Goal: Answer question/provide support

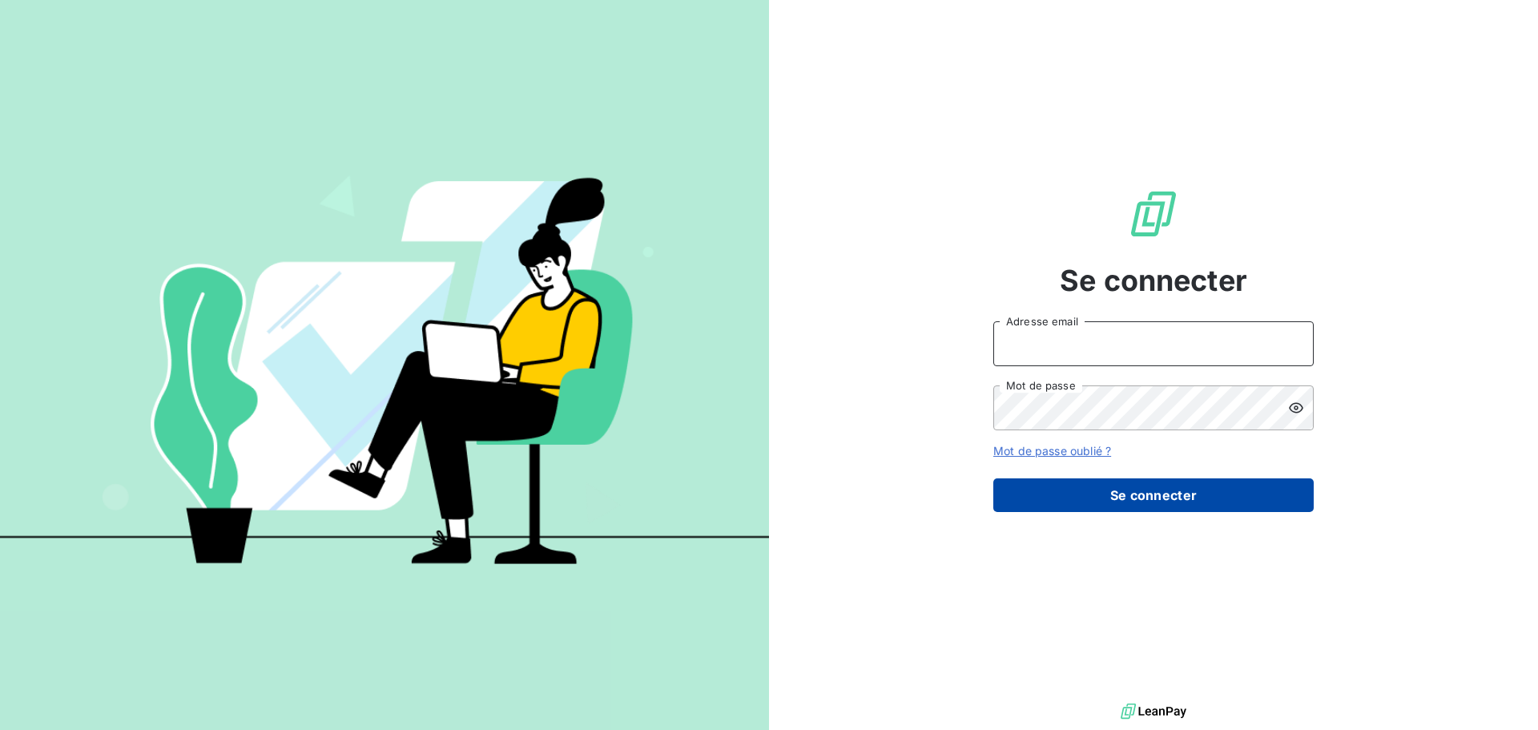
type input "[PERSON_NAME][EMAIL_ADDRESS][PERSON_NAME][DOMAIN_NAME]"
click at [1125, 494] on button "Se connecter" at bounding box center [1153, 495] width 320 height 34
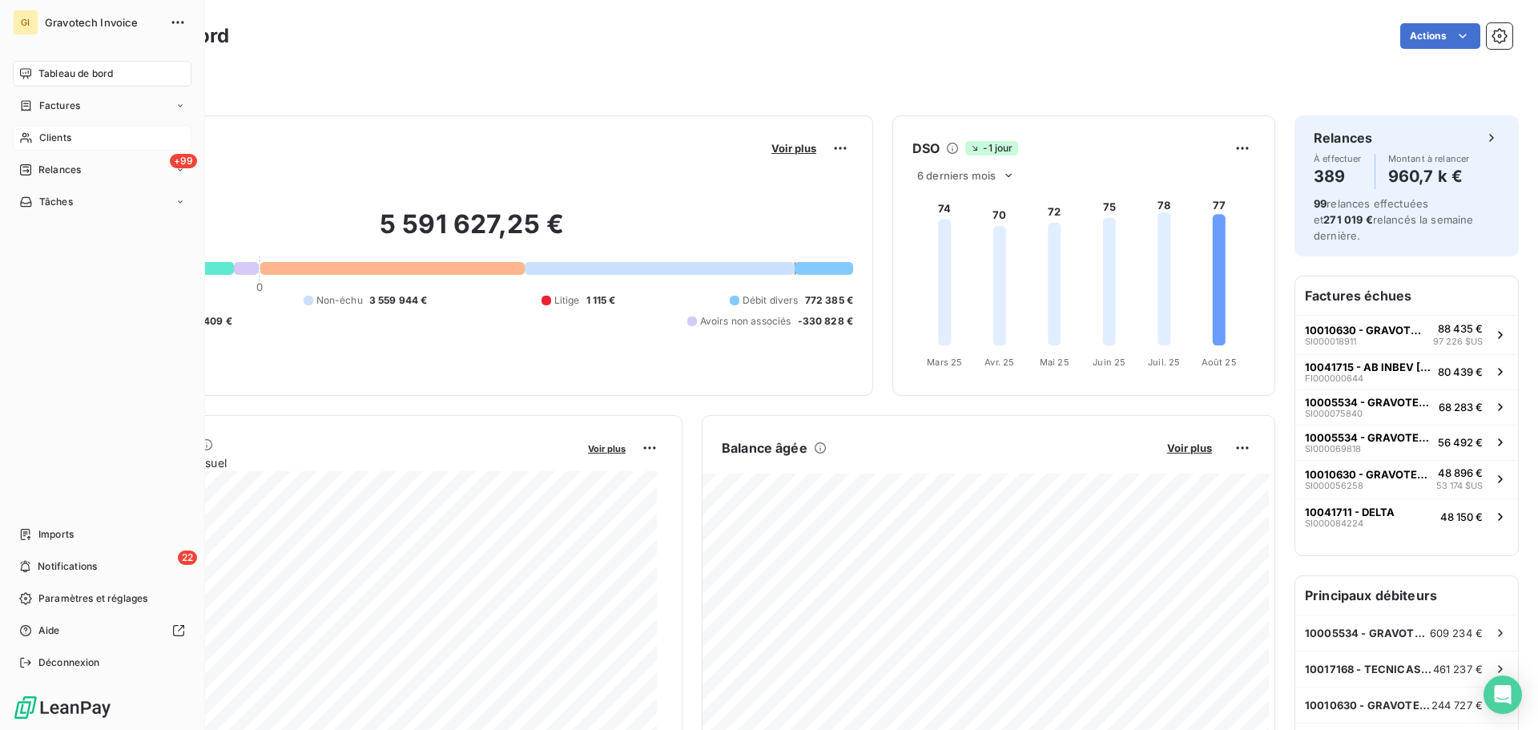
click at [111, 139] on div "Clients" at bounding box center [102, 138] width 179 height 26
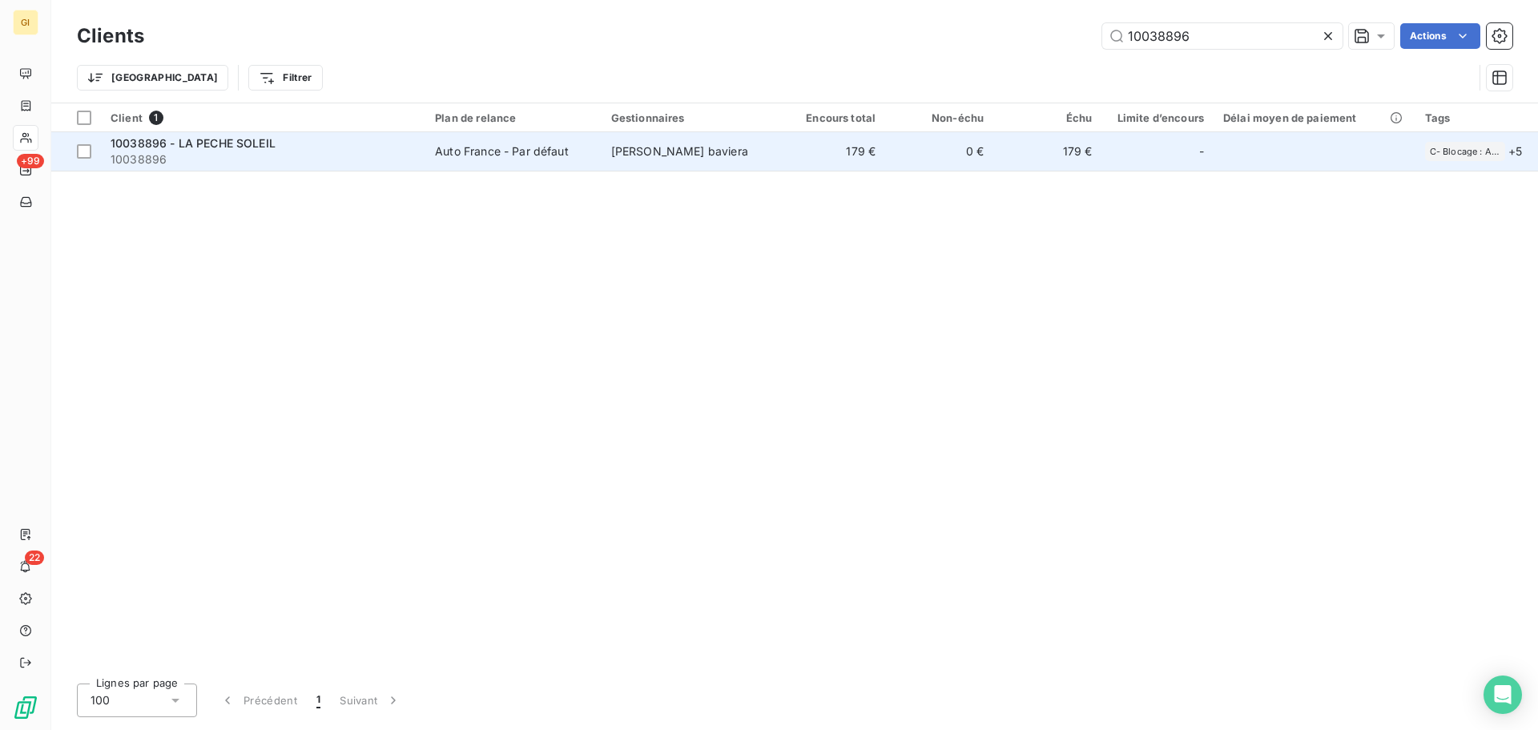
type input "10038896"
click at [261, 158] on span "10038896" at bounding box center [263, 159] width 305 height 16
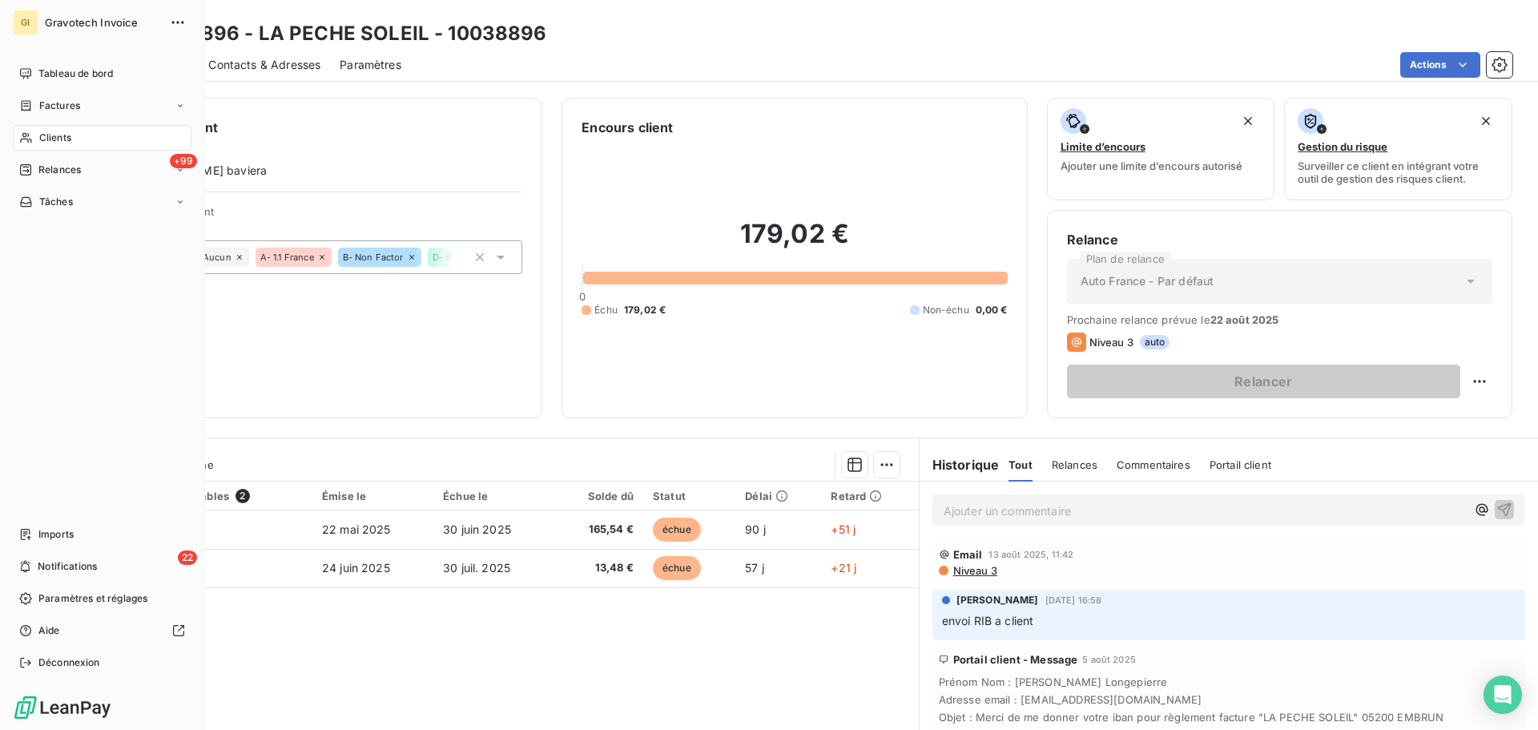
click at [90, 143] on div "Clients" at bounding box center [102, 138] width 179 height 26
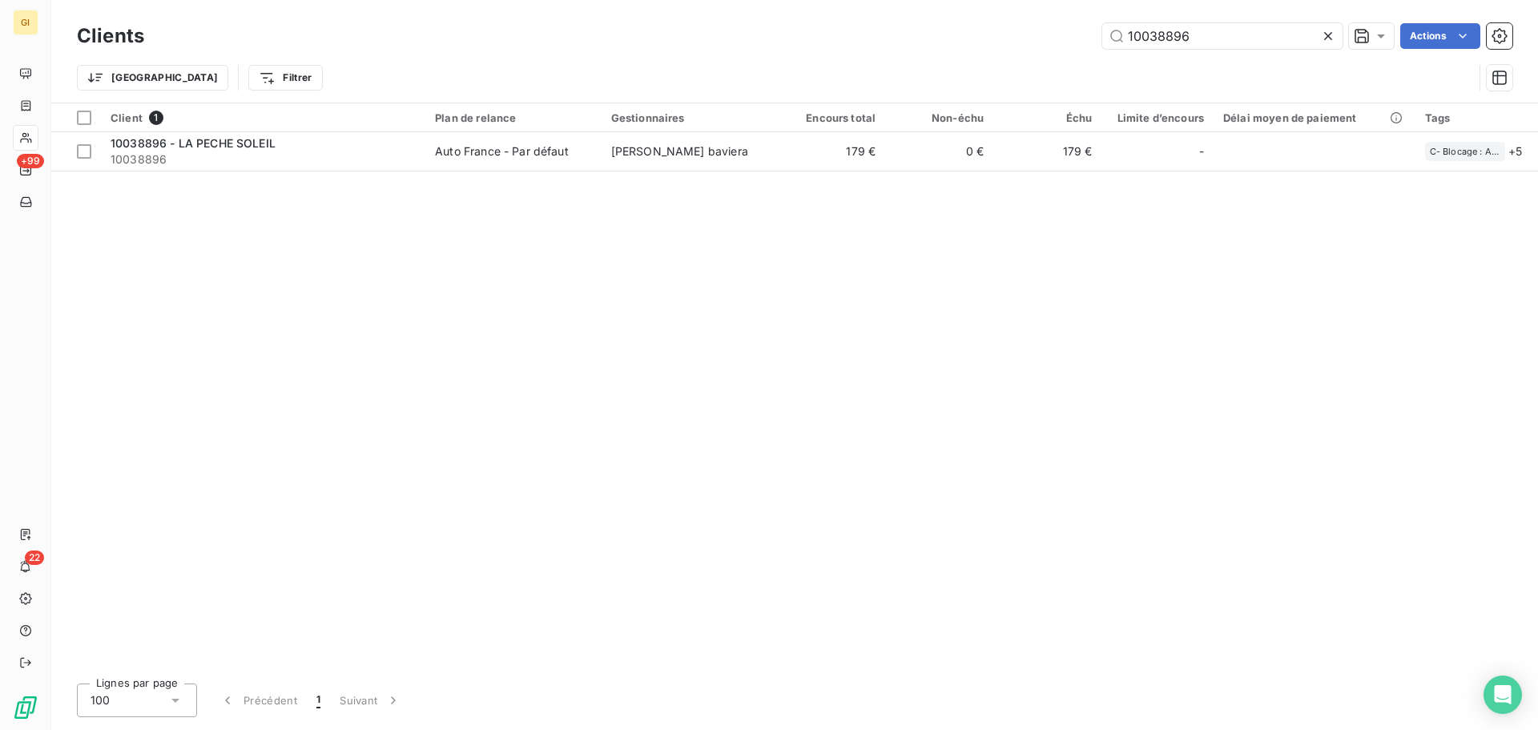
drag, startPoint x: 1222, startPoint y: 31, endPoint x: 1053, endPoint y: 51, distance: 170.2
click at [1053, 51] on div "Clients 10038896 Actions" at bounding box center [794, 36] width 1435 height 34
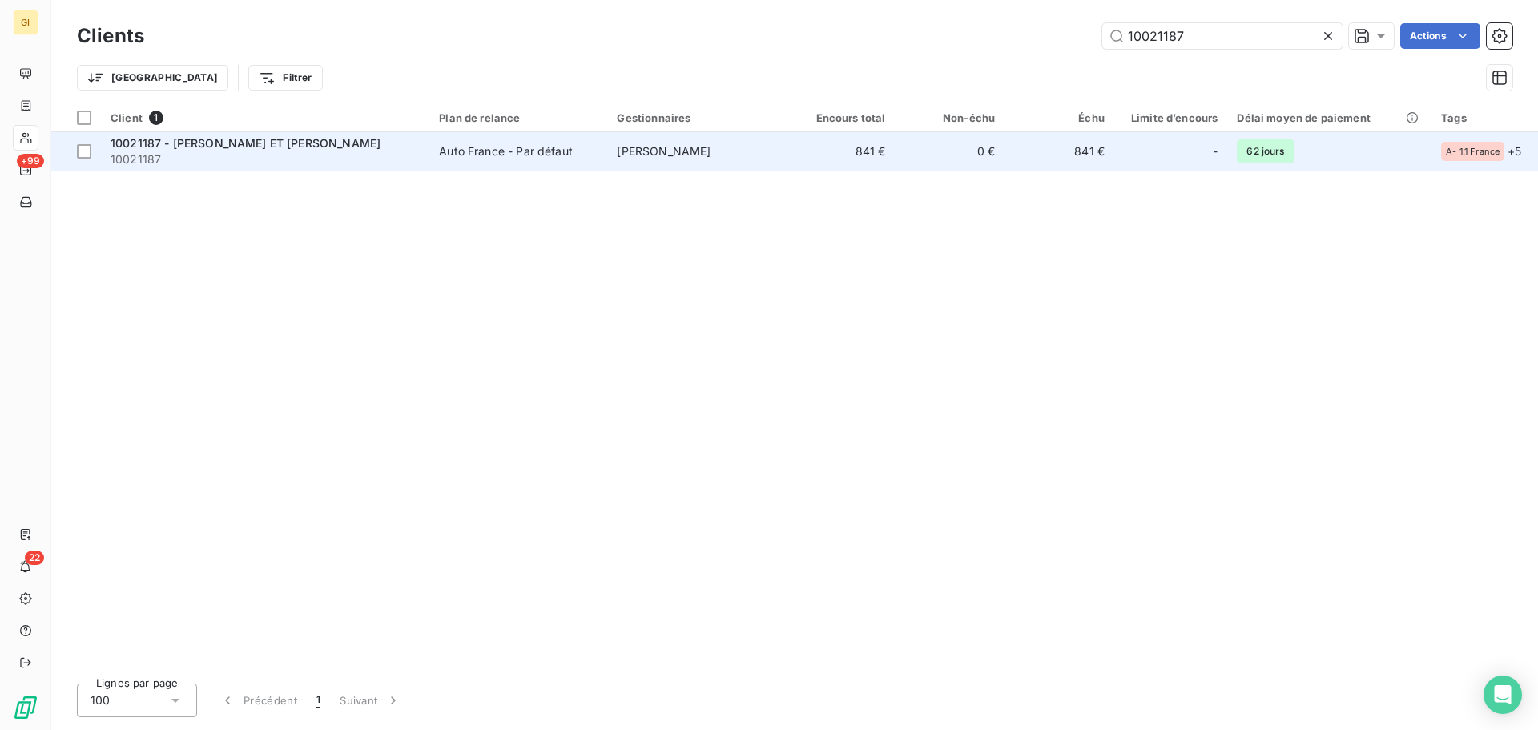
type input "10021187"
click at [191, 144] on span "10021187 - [PERSON_NAME] ET [PERSON_NAME]" at bounding box center [246, 143] width 270 height 14
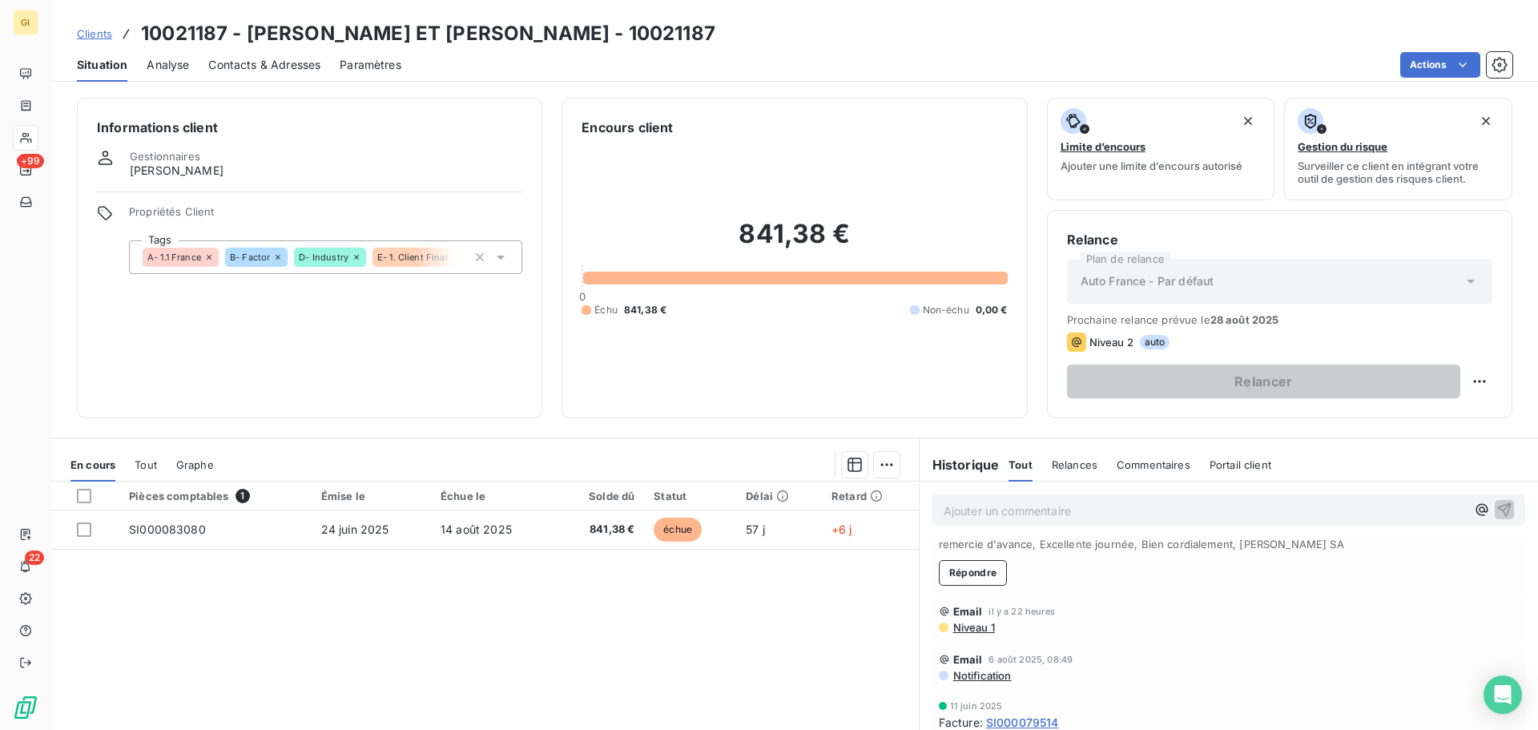
scroll to position [80, 0]
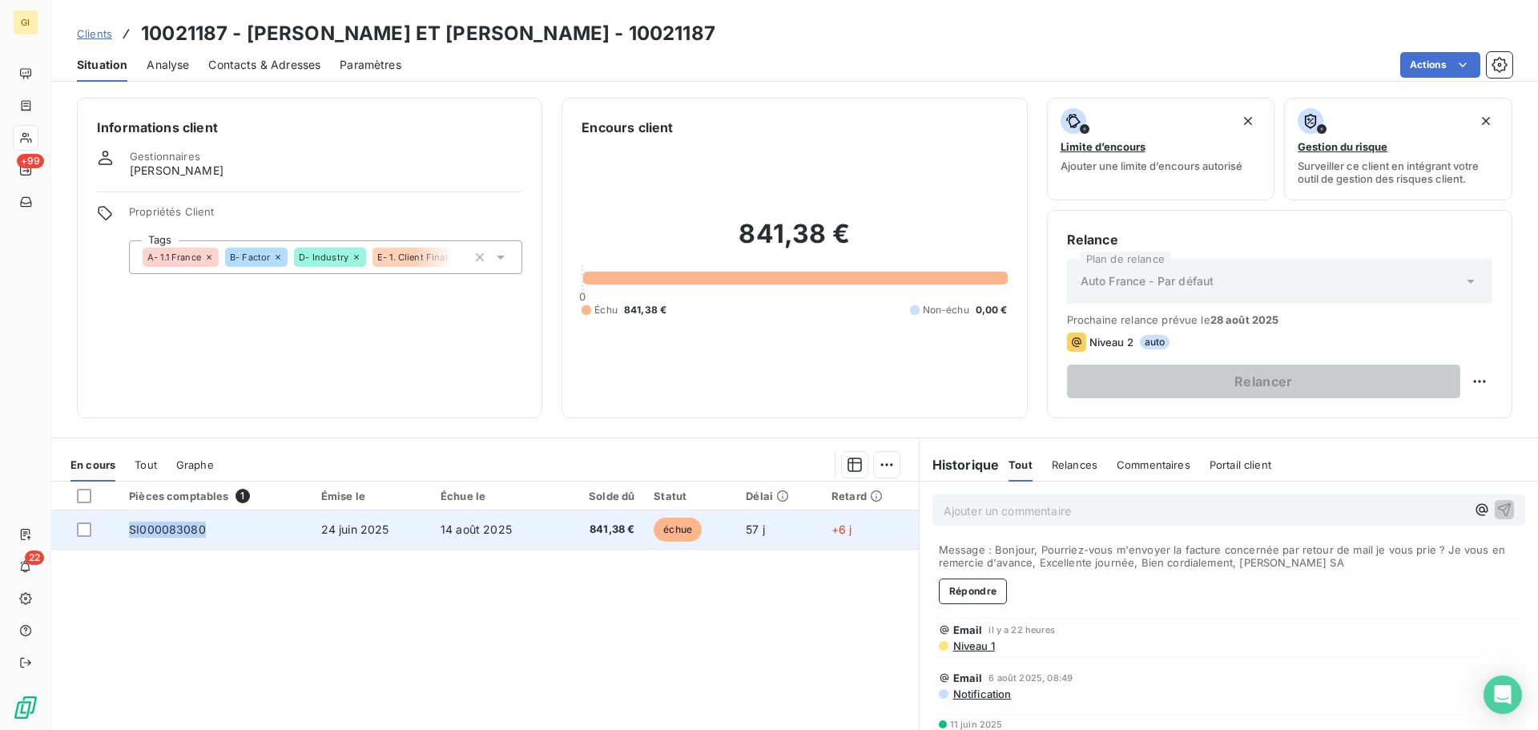
drag, startPoint x: 216, startPoint y: 530, endPoint x: 117, endPoint y: 524, distance: 99.5
click at [117, 524] on tr "SI000083080 [DATE] [DATE] 841,38 € échue 57 j +6 j" at bounding box center [485, 529] width 868 height 38
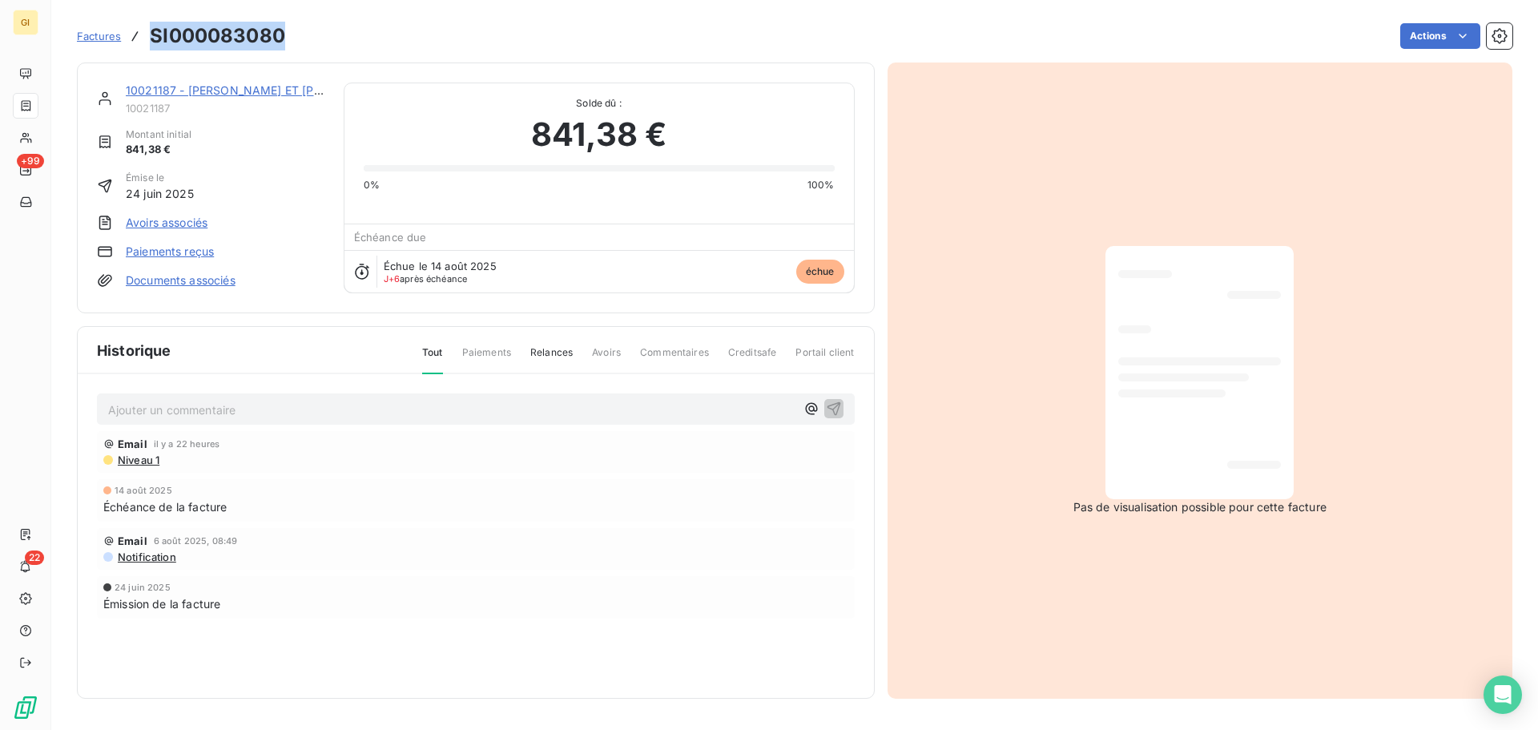
drag, startPoint x: 280, startPoint y: 26, endPoint x: 155, endPoint y: 30, distance: 125.0
click at [155, 30] on div "Factures SI000083080 Actions" at bounding box center [794, 36] width 1435 height 34
copy h3 "SI000083080"
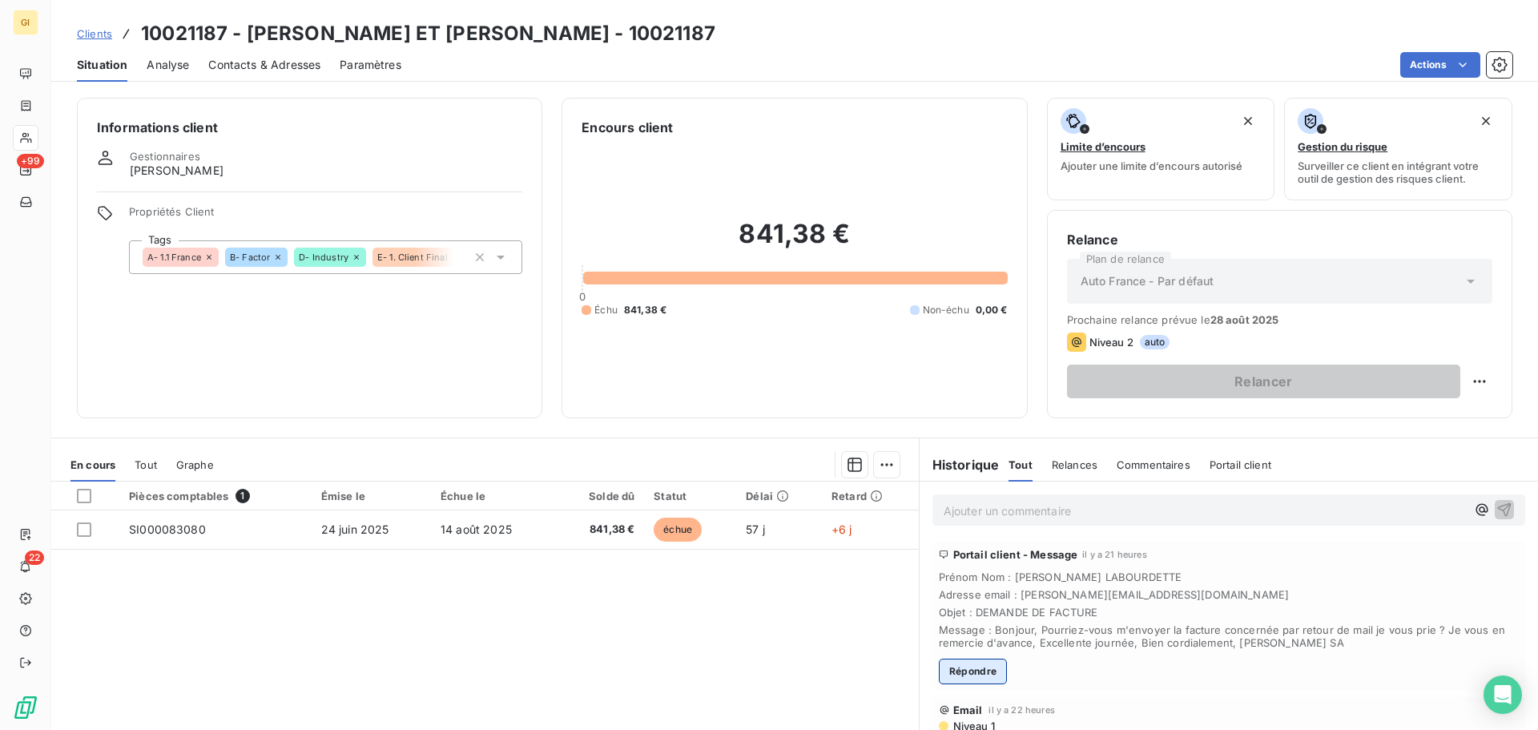
click at [983, 669] on button "Répondre" at bounding box center [973, 671] width 69 height 26
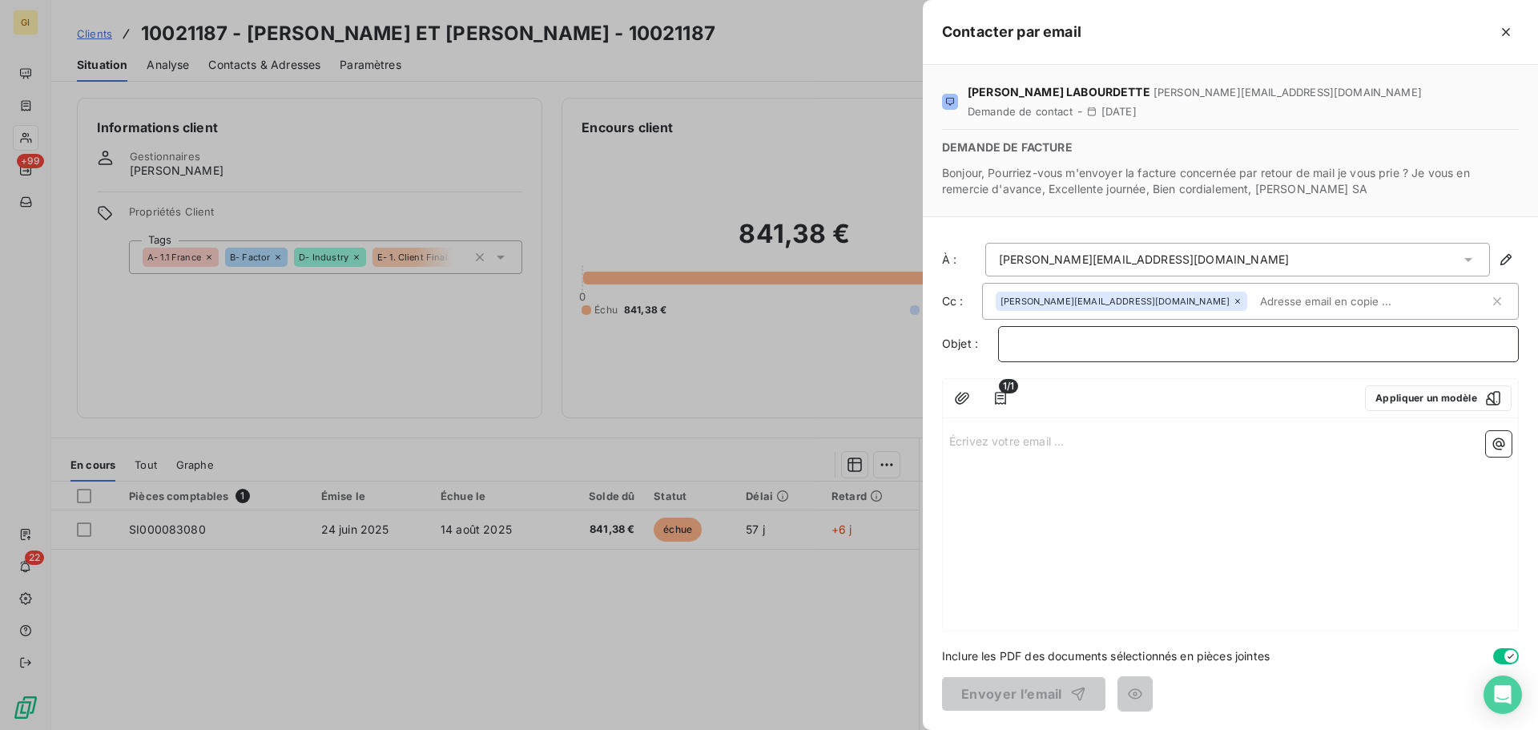
click at [1089, 344] on p "﻿" at bounding box center [1258, 344] width 493 height 18
click at [1037, 454] on div "Écrivez votre email ... ﻿" at bounding box center [1230, 528] width 575 height 206
click at [972, 397] on button "button" at bounding box center [962, 398] width 26 height 26
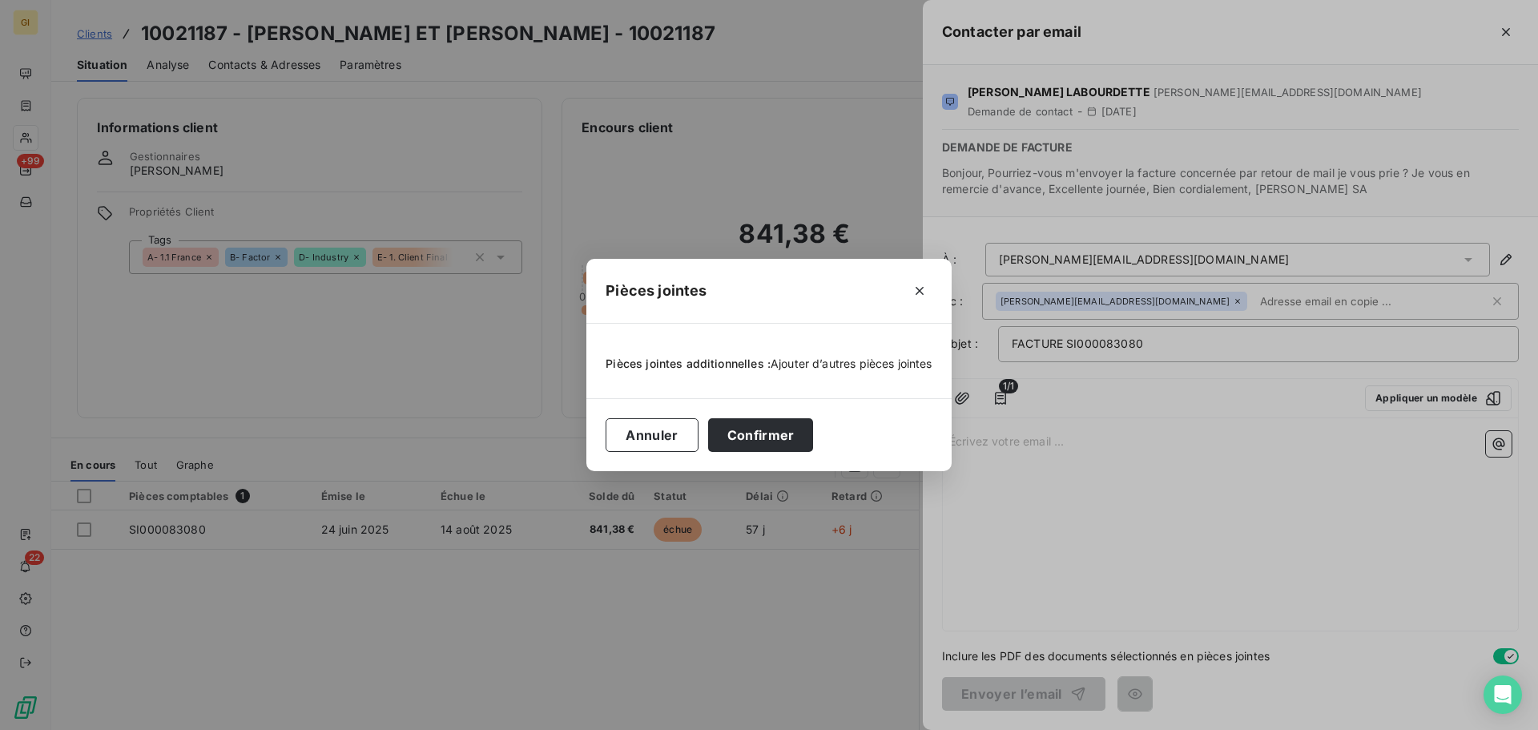
click at [823, 368] on span "Ajouter d’autres pièces jointes" at bounding box center [852, 363] width 162 height 14
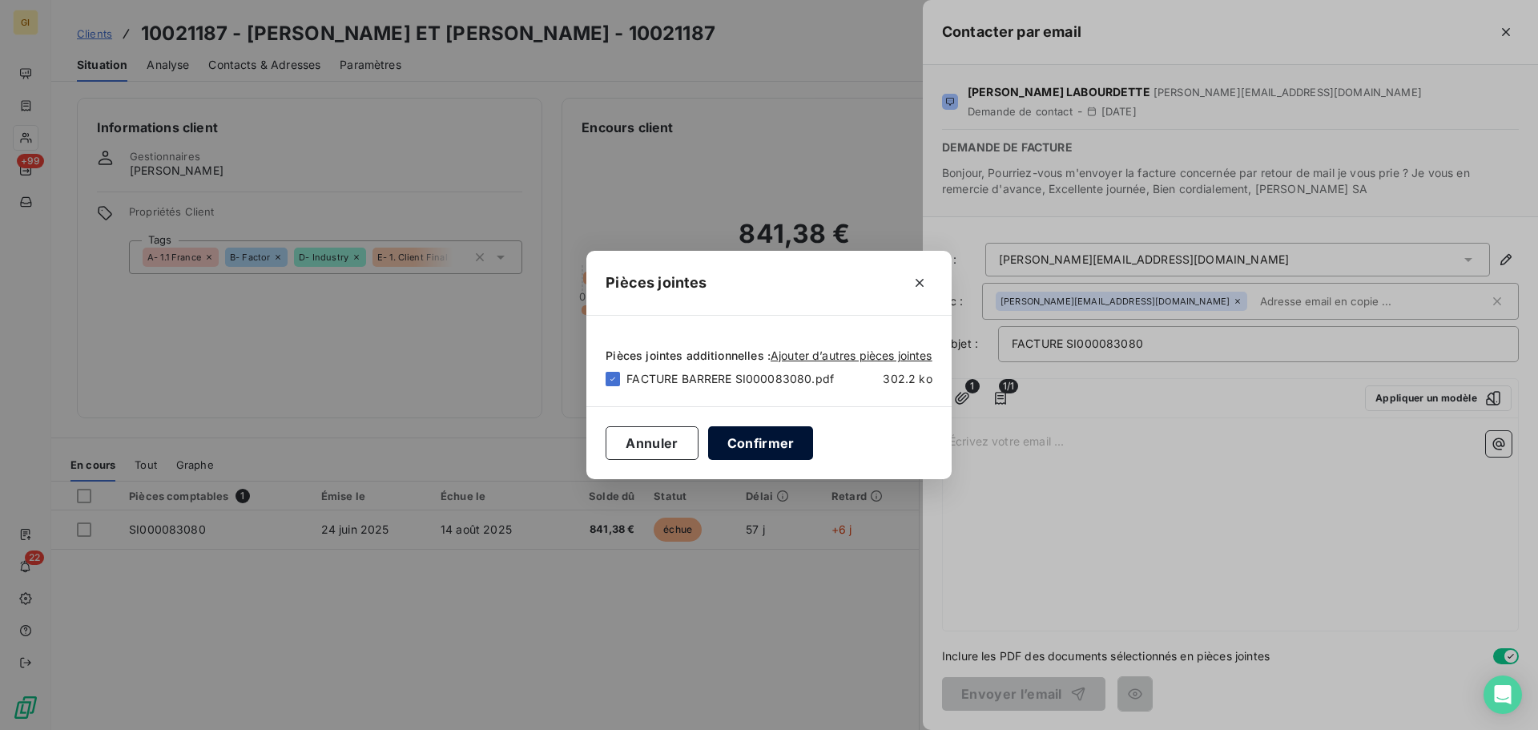
click at [767, 446] on button "Confirmer" at bounding box center [761, 443] width 106 height 34
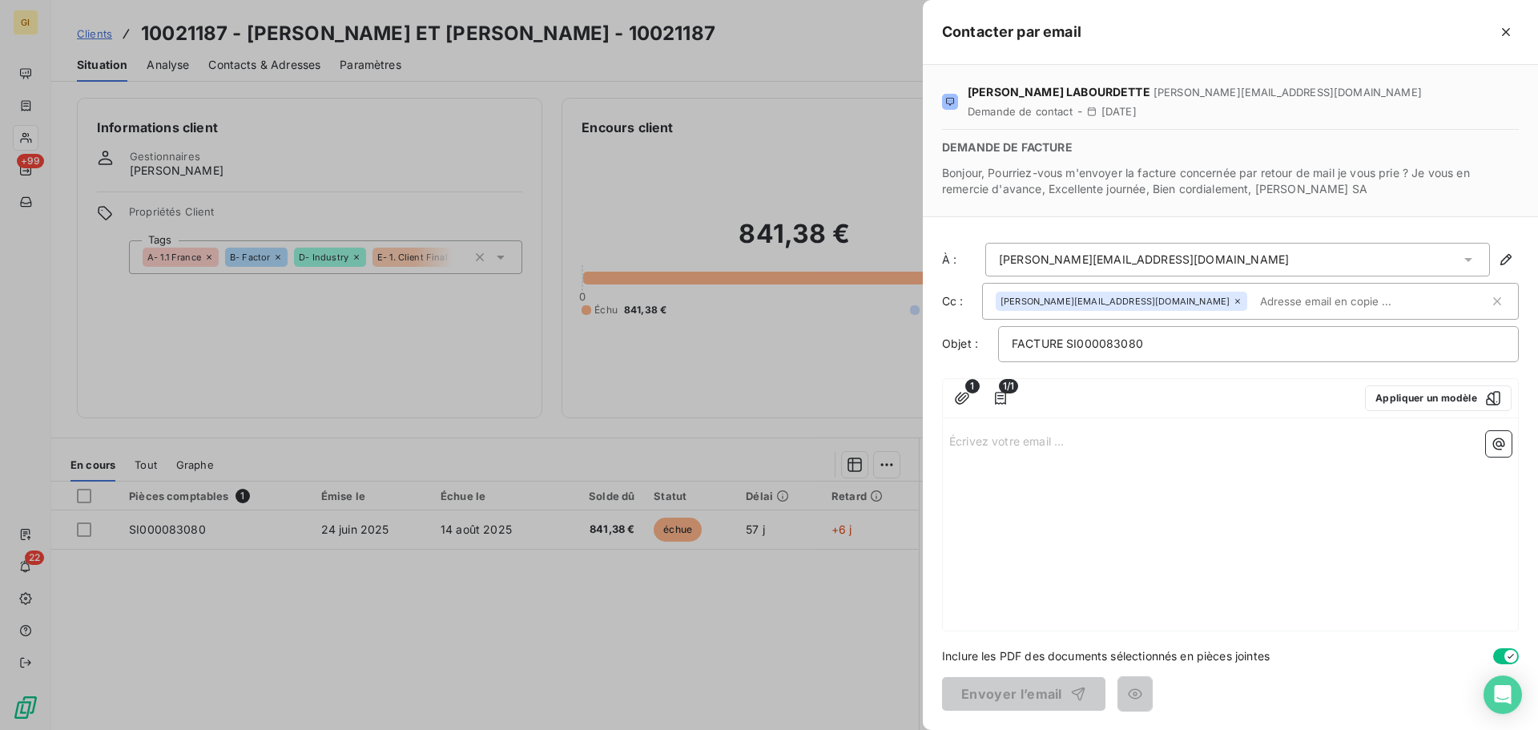
click at [1031, 443] on p "Écrivez votre email ... ﻿" at bounding box center [1230, 440] width 562 height 18
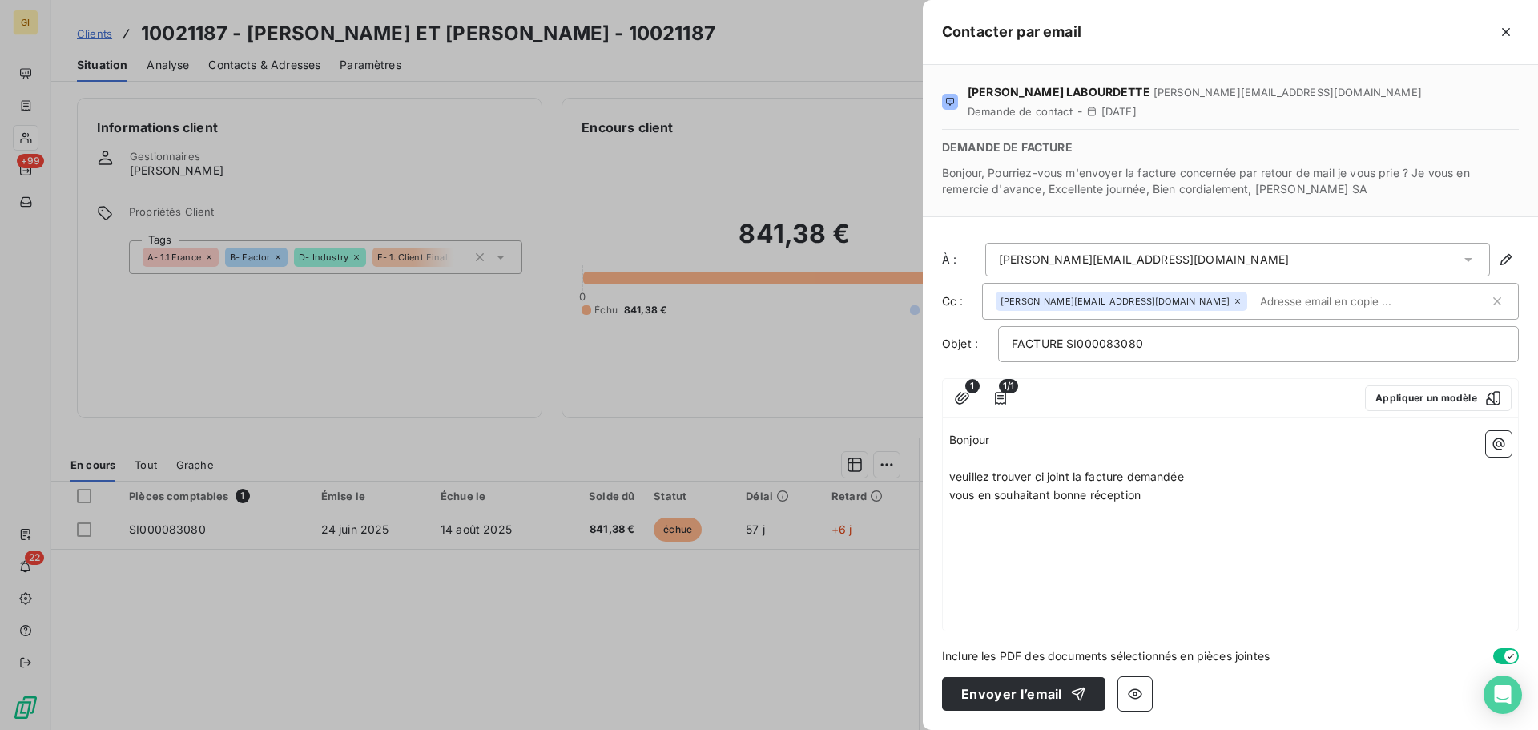
click at [962, 526] on div "Bonjour ﻿ veuillez trouver ci joint la facture demandée vous en souhaitant bonn…" at bounding box center [1230, 528] width 575 height 206
click at [1168, 503] on p "vous en souhaitant bonne réception" at bounding box center [1230, 495] width 562 height 18
click at [1036, 688] on button "Envoyer l’email" at bounding box center [1023, 694] width 163 height 34
